Goal: Task Accomplishment & Management: Manage account settings

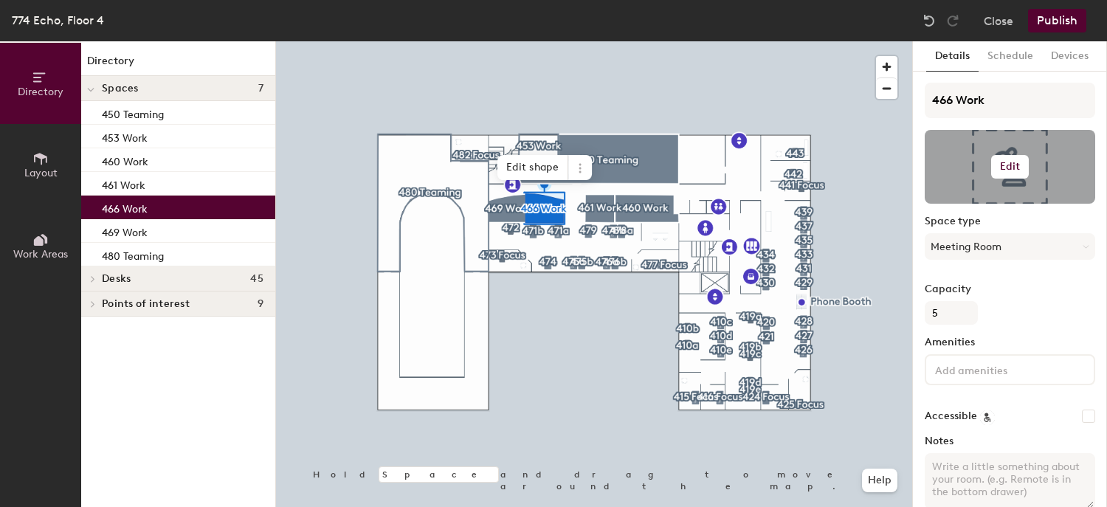
click at [1004, 166] on h6 "Edit" at bounding box center [1010, 167] width 21 height 12
click at [990, 204] on input "file" at bounding box center [1021, 210] width 169 height 22
click at [991, 202] on input "file" at bounding box center [1021, 210] width 169 height 22
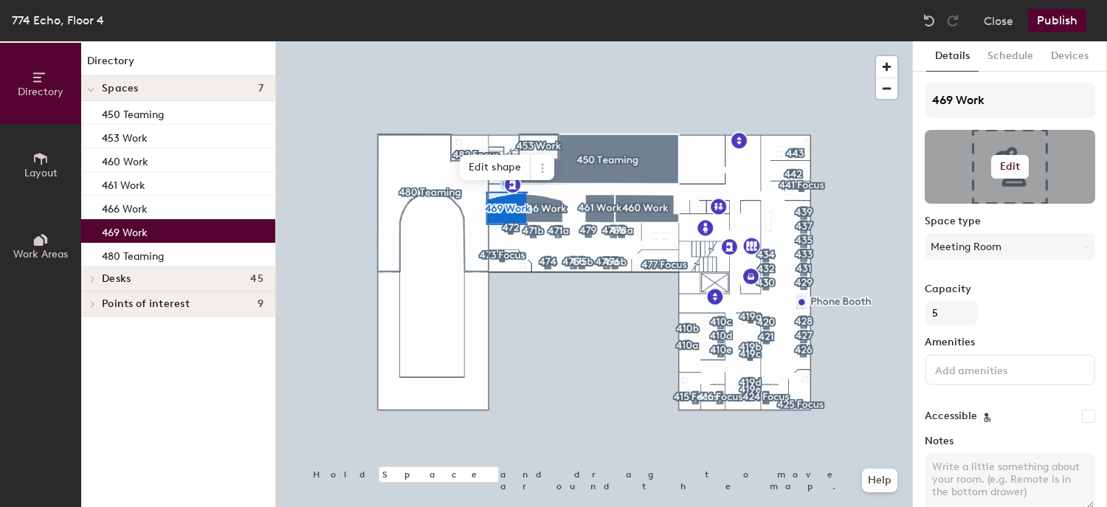
click at [1002, 163] on h6 "Edit" at bounding box center [1010, 167] width 21 height 12
click at [972, 202] on input "file" at bounding box center [1021, 210] width 169 height 22
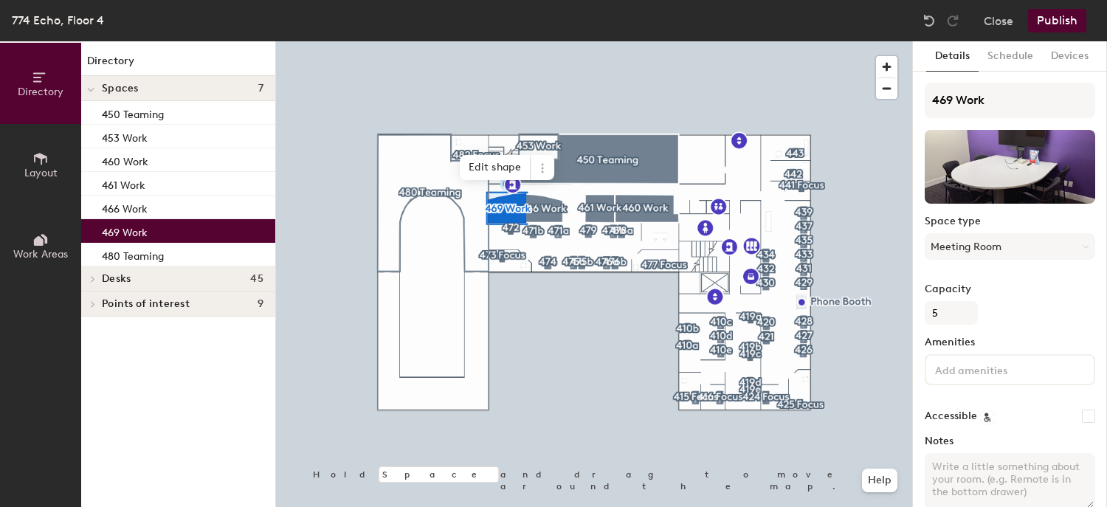
click at [1055, 21] on button "Publish" at bounding box center [1057, 21] width 58 height 24
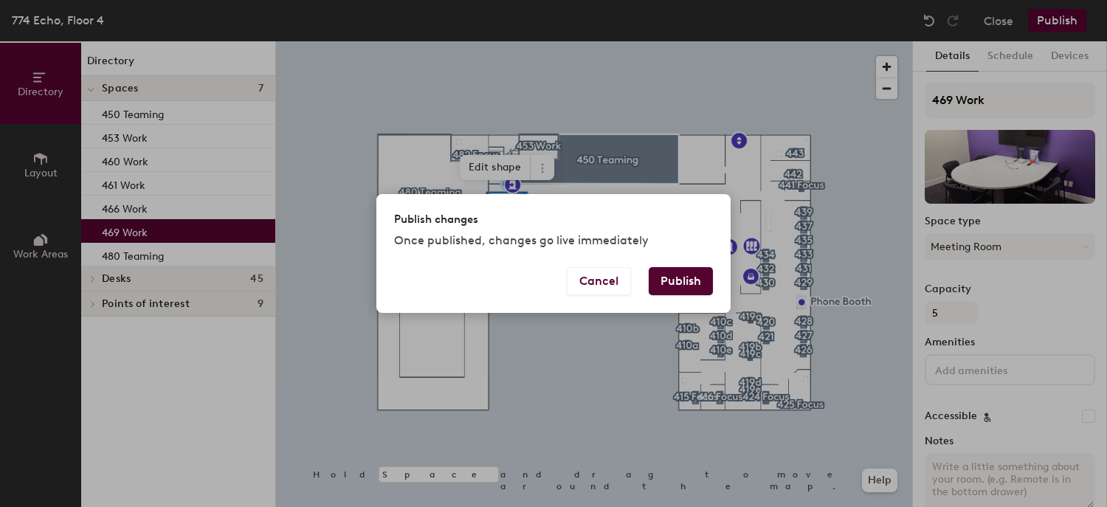
click at [688, 283] on button "Publish" at bounding box center [681, 281] width 64 height 28
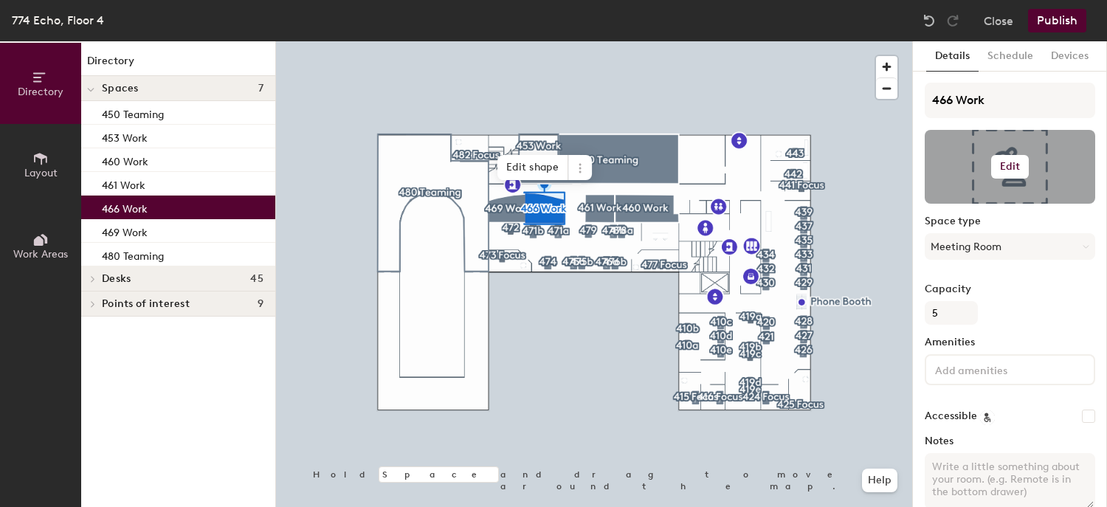
click at [1000, 165] on h6 "Edit" at bounding box center [1010, 167] width 21 height 12
click at [974, 204] on input "file" at bounding box center [1021, 210] width 169 height 22
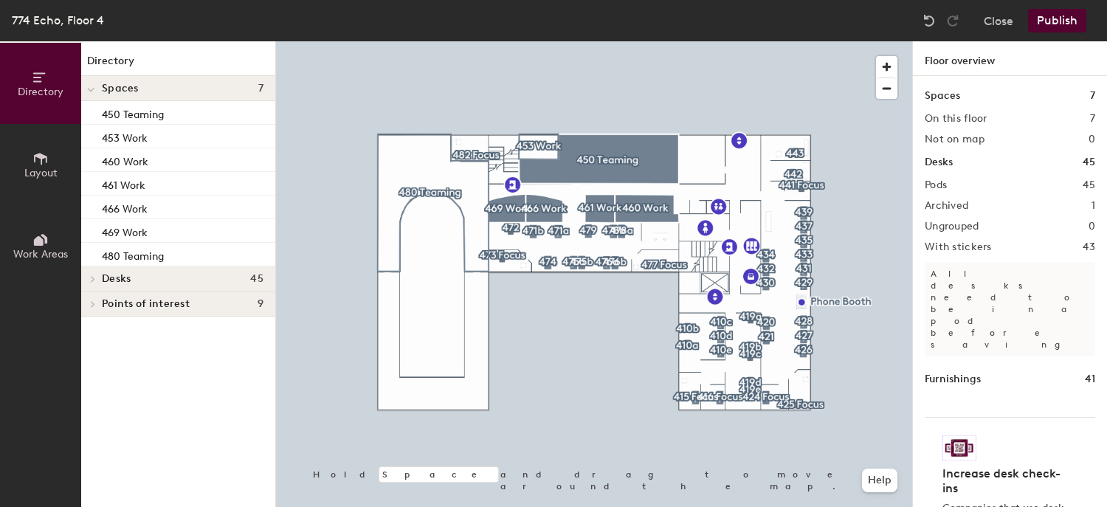
click at [1050, 23] on button "Publish" at bounding box center [1057, 21] width 58 height 24
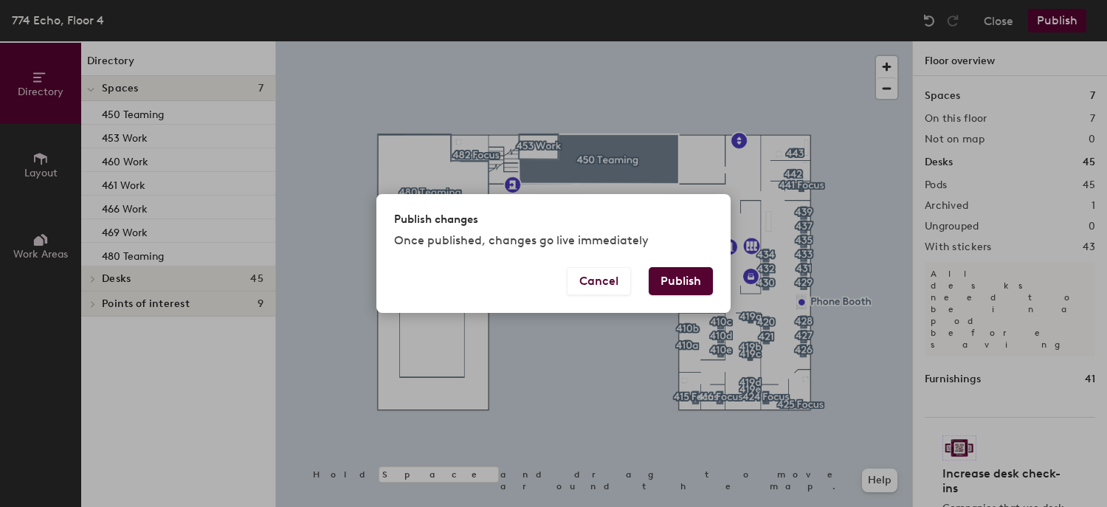
click at [649, 267] on button "Publish" at bounding box center [681, 281] width 64 height 28
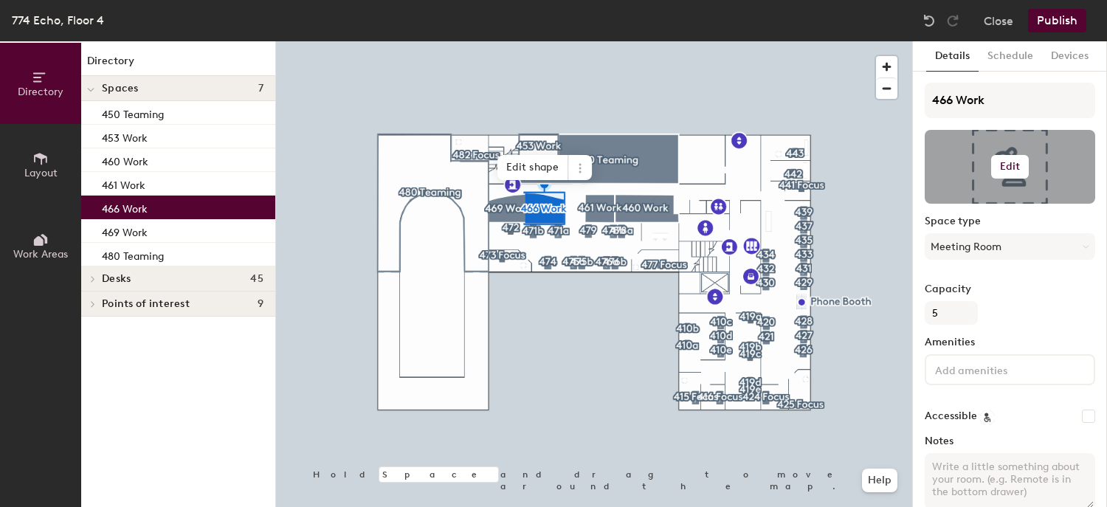
click at [1002, 166] on h6 "Edit" at bounding box center [1010, 167] width 21 height 12
click at [977, 202] on input "file" at bounding box center [1021, 210] width 169 height 22
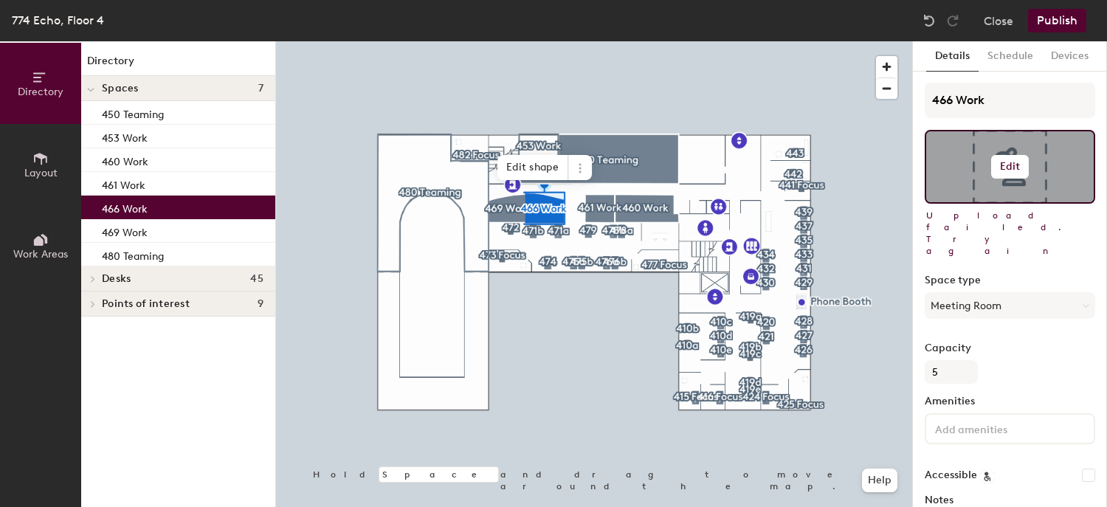
click at [1002, 165] on h6 "Edit" at bounding box center [1010, 167] width 21 height 12
click at [990, 205] on input "file" at bounding box center [1021, 210] width 169 height 22
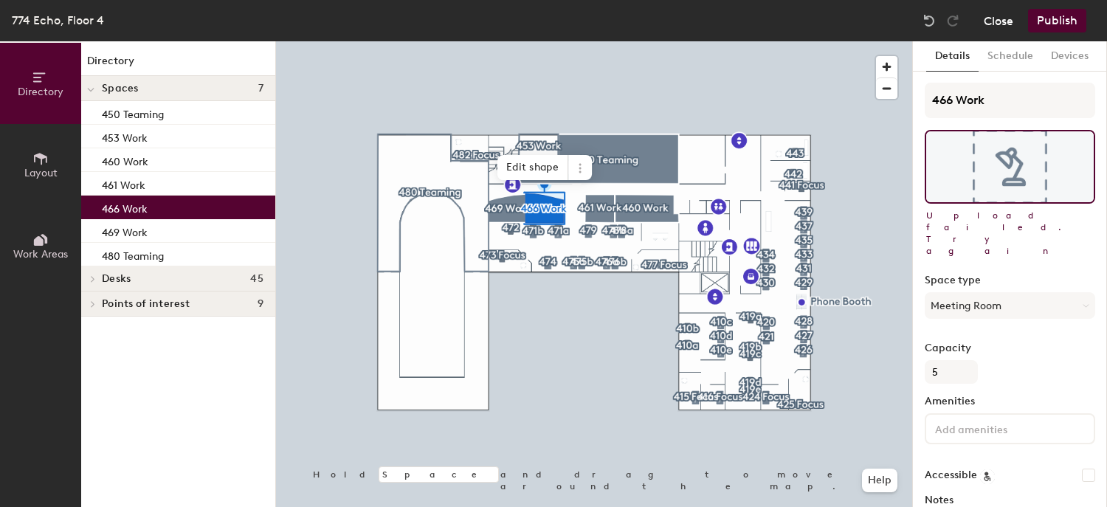
click at [1002, 30] on button "Close" at bounding box center [999, 21] width 30 height 24
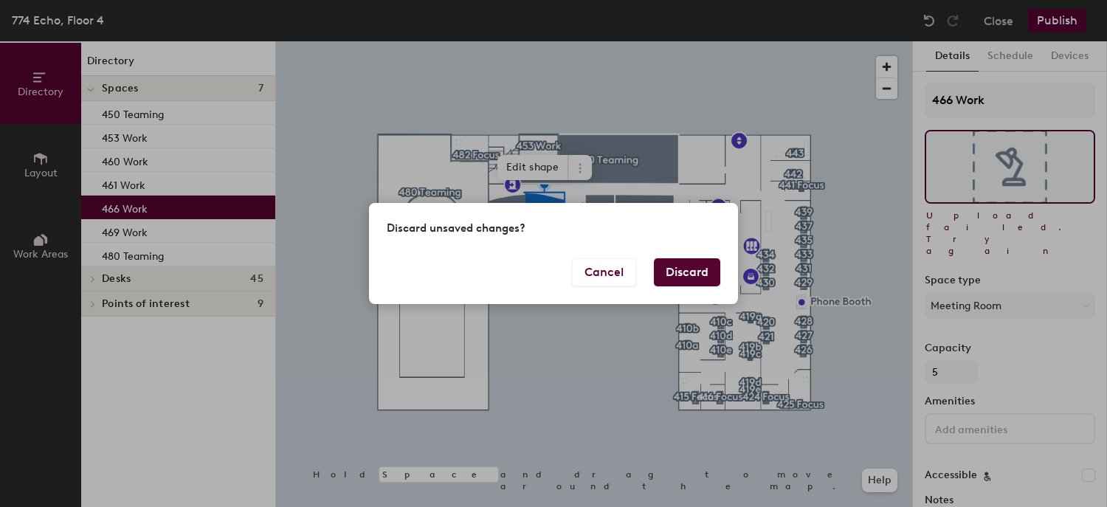
click at [689, 280] on button "Discard" at bounding box center [687, 272] width 66 height 28
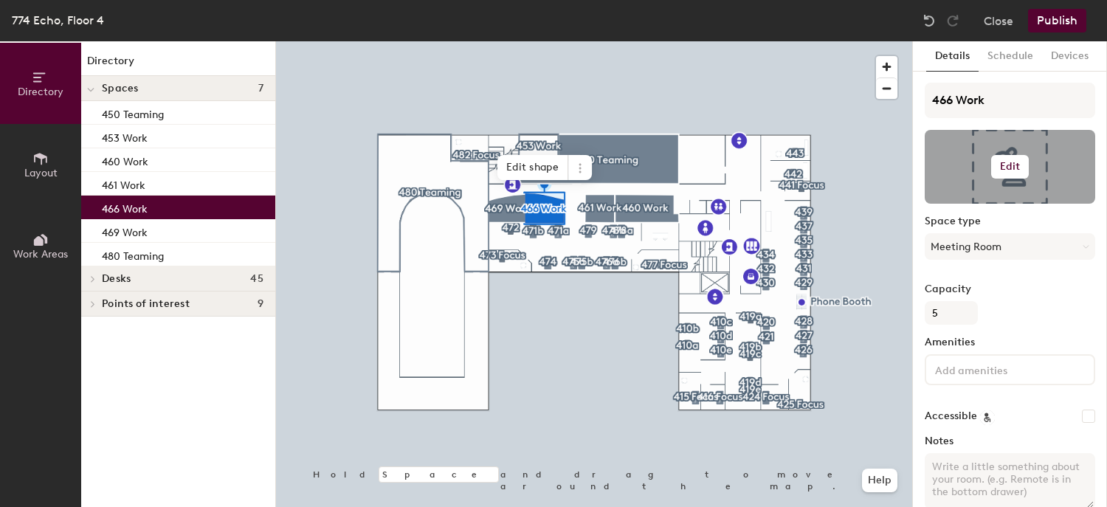
click at [1004, 164] on h6 "Edit" at bounding box center [1010, 167] width 21 height 12
click at [988, 199] on input "file" at bounding box center [1021, 210] width 169 height 22
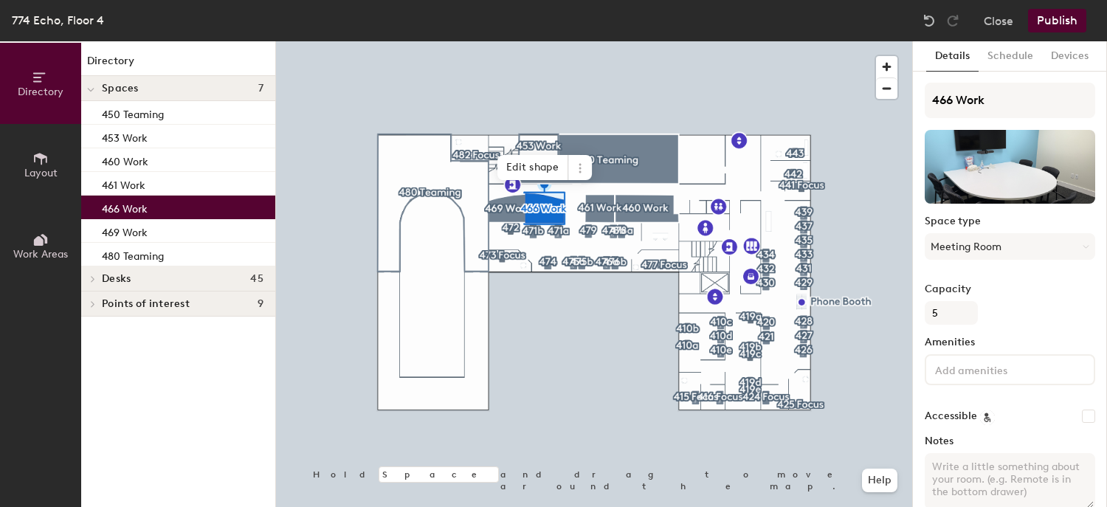
click at [1053, 24] on button "Publish" at bounding box center [1057, 21] width 58 height 24
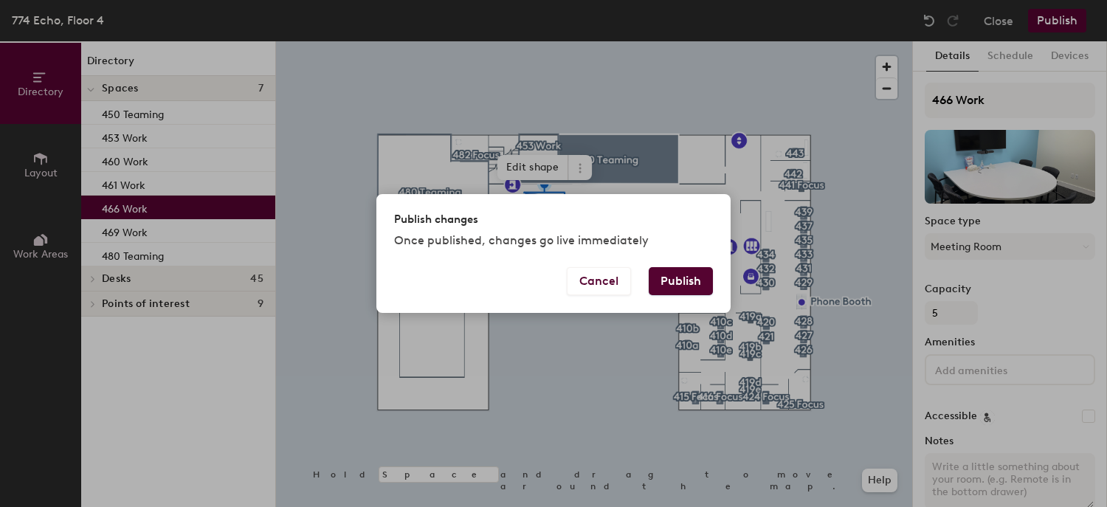
click at [669, 279] on button "Publish" at bounding box center [681, 281] width 64 height 28
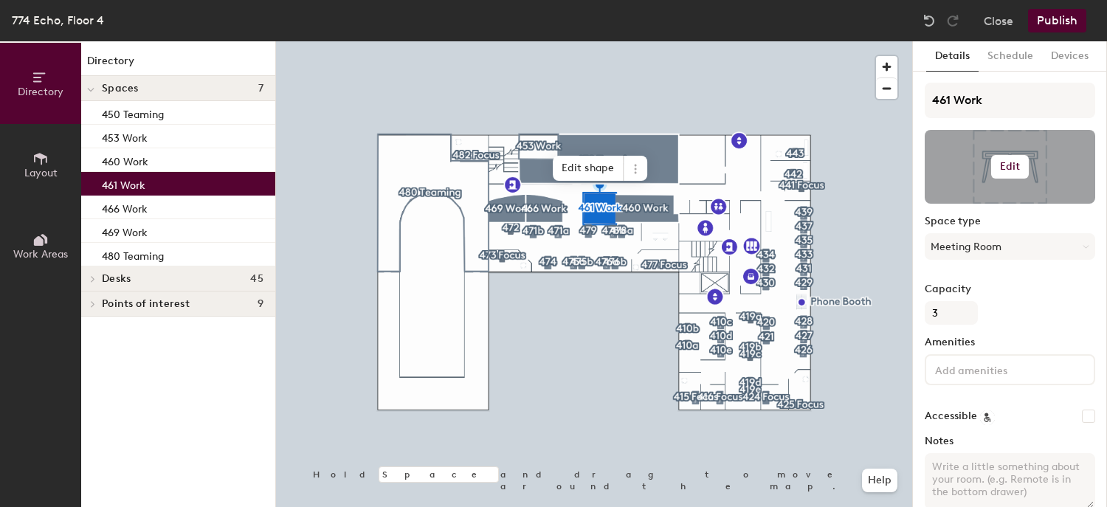
click at [1012, 163] on h6 "Edit" at bounding box center [1010, 167] width 21 height 12
click at [972, 206] on input "file" at bounding box center [1021, 210] width 169 height 22
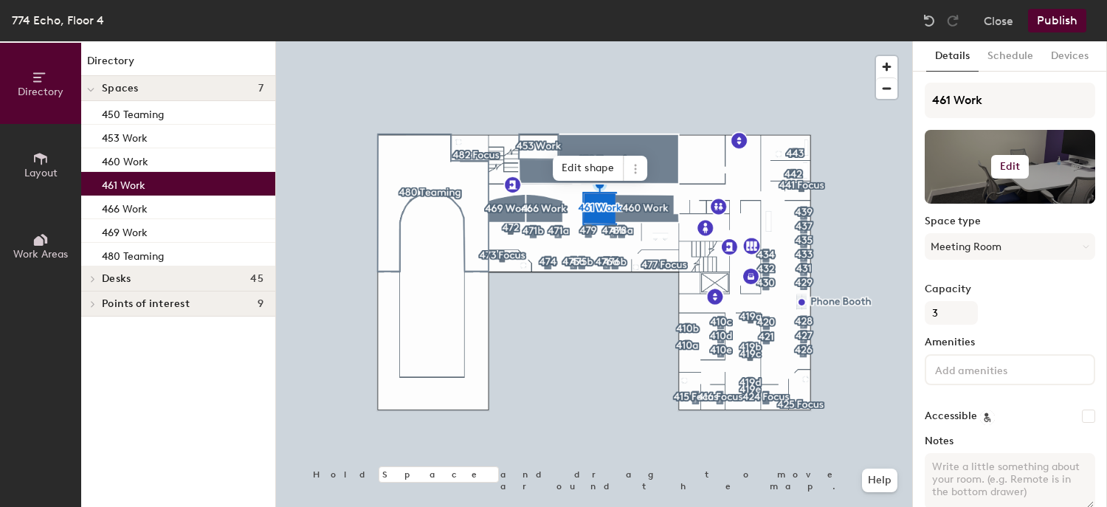
drag, startPoint x: 977, startPoint y: 182, endPoint x: 965, endPoint y: 172, distance: 16.3
click at [965, 172] on div at bounding box center [1010, 167] width 171 height 74
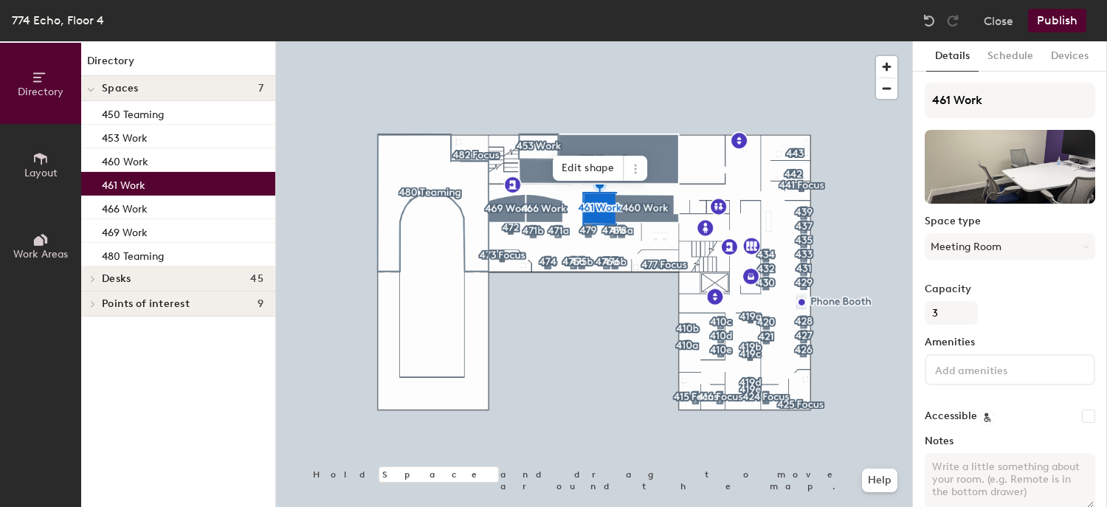
click at [1060, 18] on button "Publish" at bounding box center [1057, 21] width 58 height 24
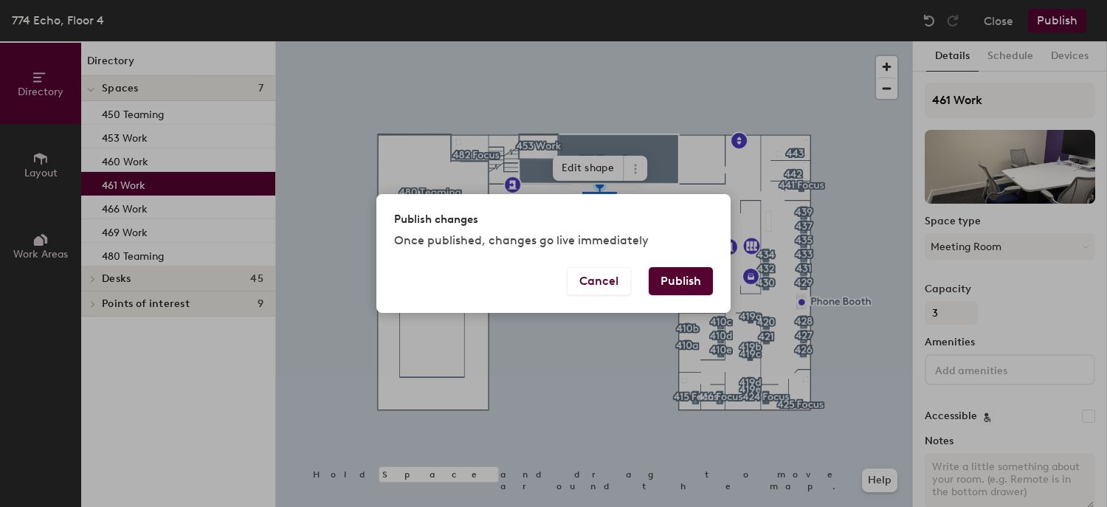
click at [683, 280] on button "Publish" at bounding box center [681, 281] width 64 height 28
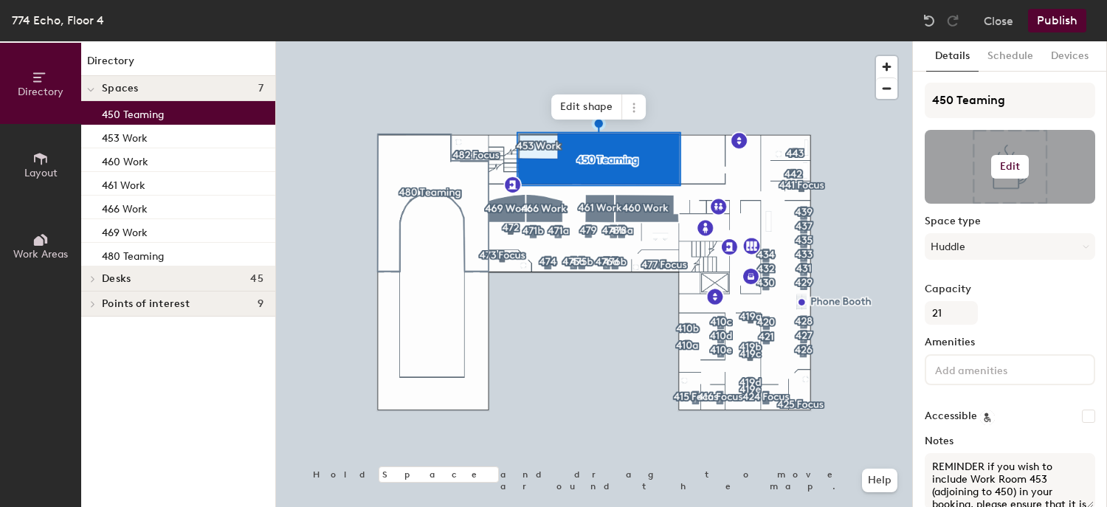
click at [1013, 168] on h6 "Edit" at bounding box center [1010, 167] width 21 height 12
click at [963, 204] on input "file" at bounding box center [1021, 210] width 169 height 22
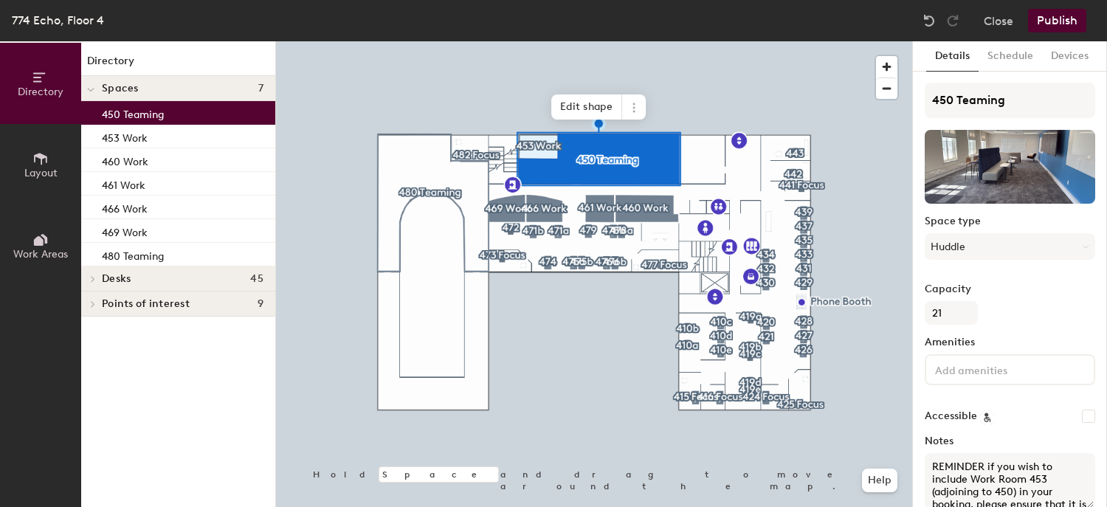
click at [1051, 21] on button "Publish" at bounding box center [1057, 21] width 58 height 24
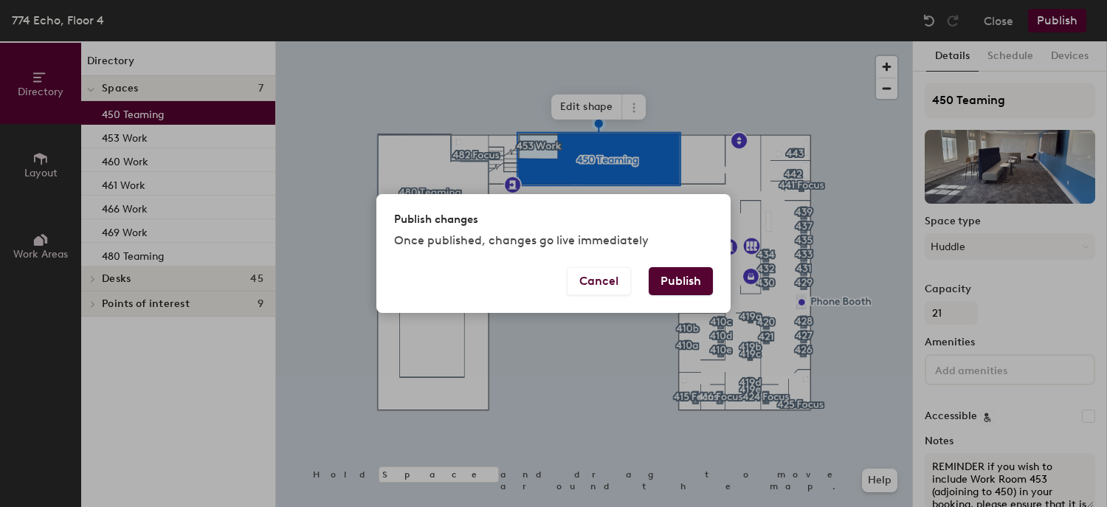
click at [674, 286] on button "Publish" at bounding box center [681, 281] width 64 height 28
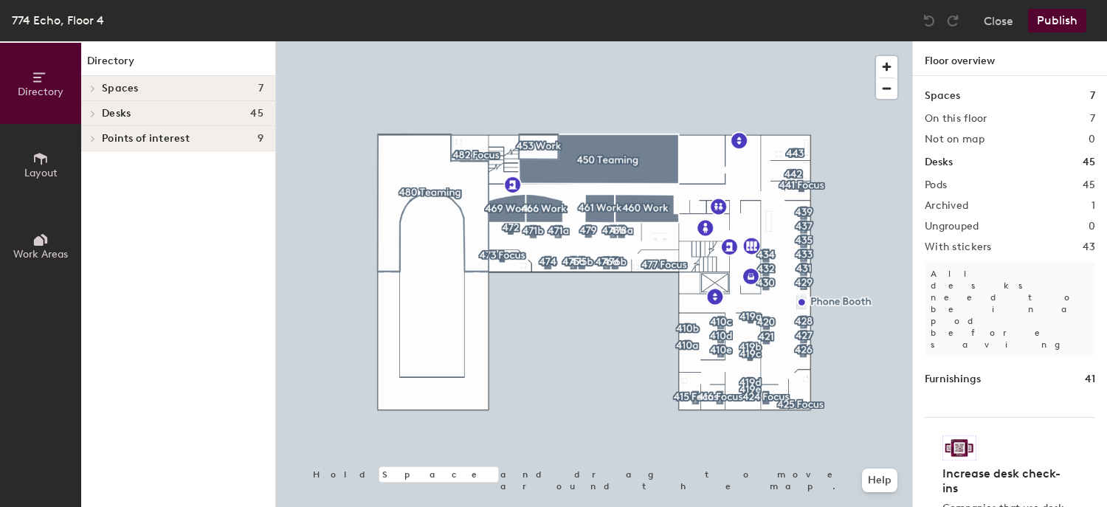
click at [39, 164] on icon at bounding box center [40, 159] width 16 height 16
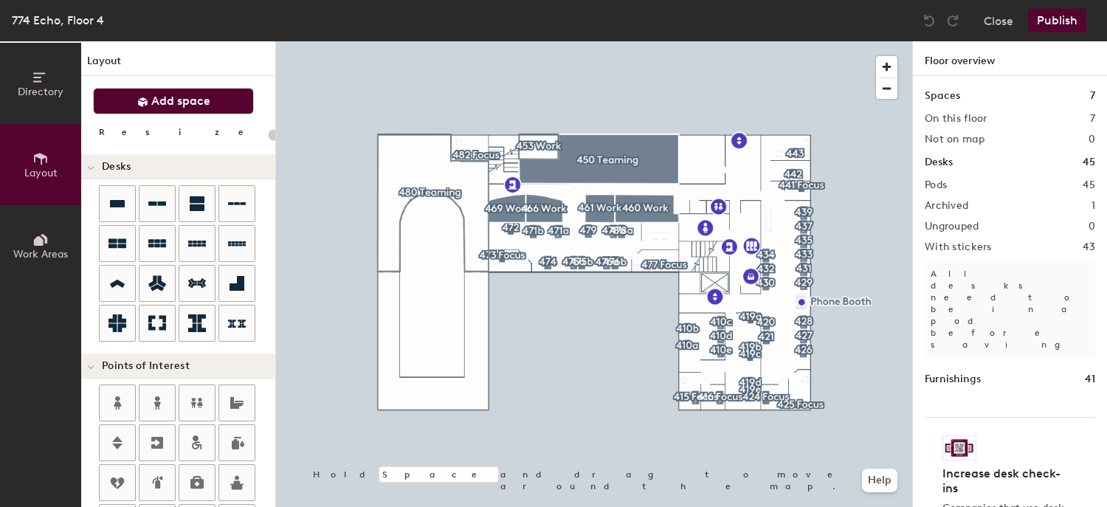
click at [128, 97] on button "Add space" at bounding box center [173, 101] width 161 height 27
click at [57, 75] on button "Directory" at bounding box center [40, 83] width 81 height 81
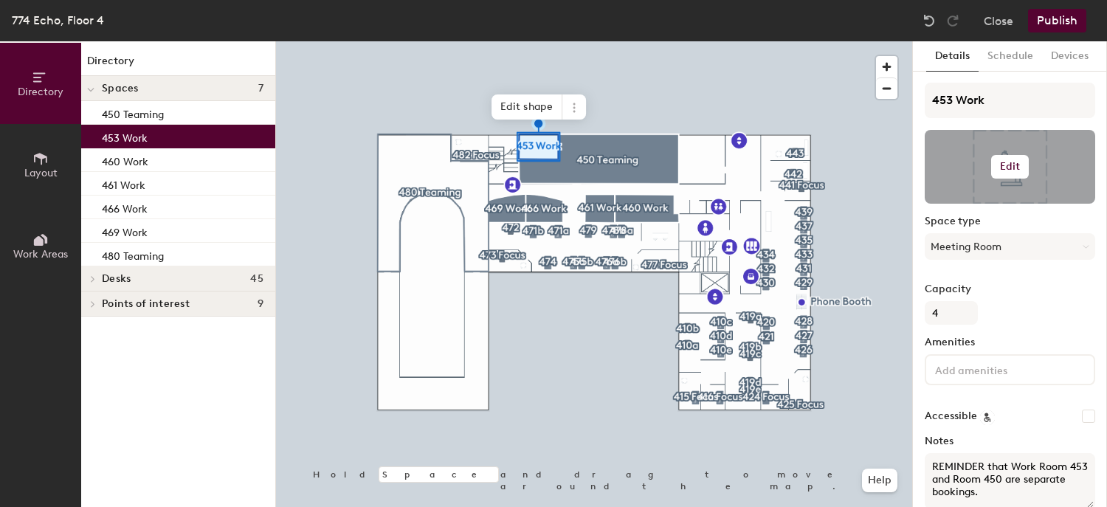
click at [1006, 166] on h6 "Edit" at bounding box center [1010, 167] width 21 height 12
click at [970, 203] on input "file" at bounding box center [1021, 210] width 169 height 22
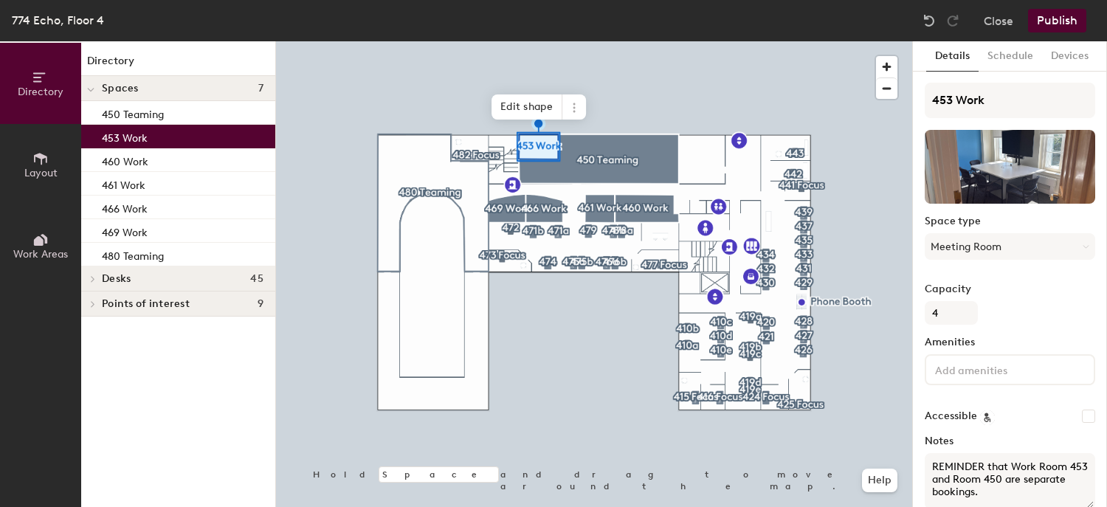
click at [1063, 24] on button "Publish" at bounding box center [1057, 21] width 58 height 24
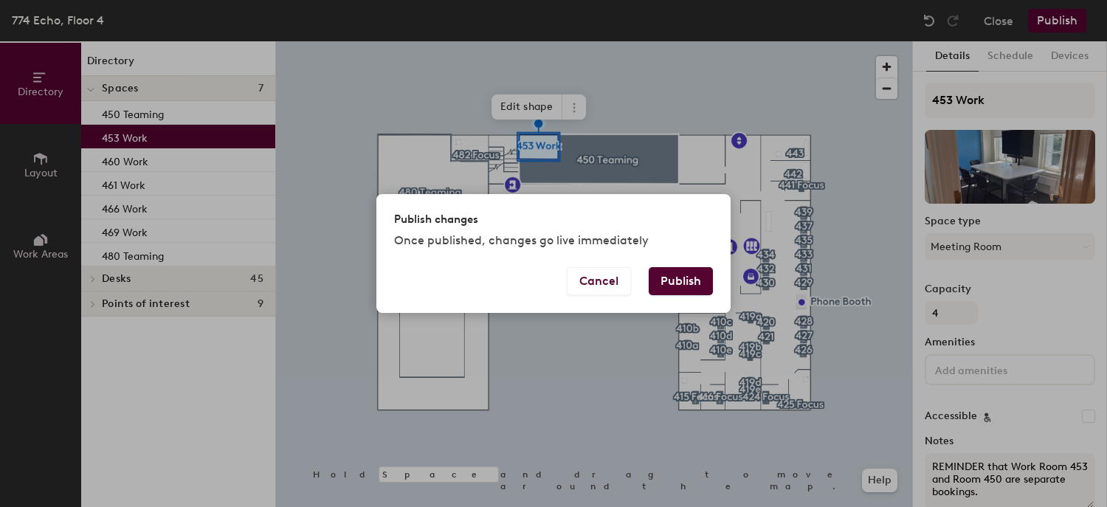
click at [688, 277] on button "Publish" at bounding box center [681, 281] width 64 height 28
